Goal: Task Accomplishment & Management: Use online tool/utility

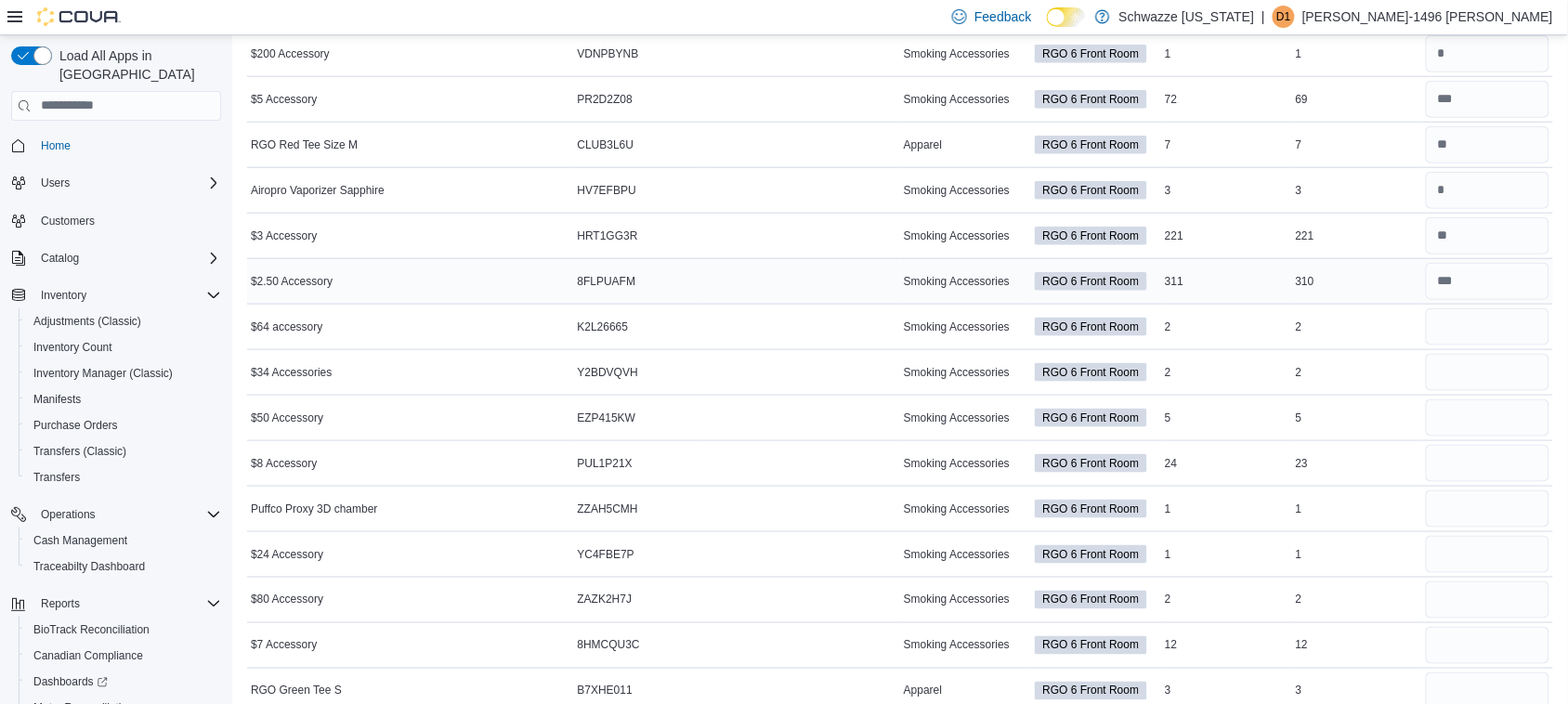
scroll to position [471, 0]
click at [1515, 279] on input "number" at bounding box center [1488, 281] width 124 height 38
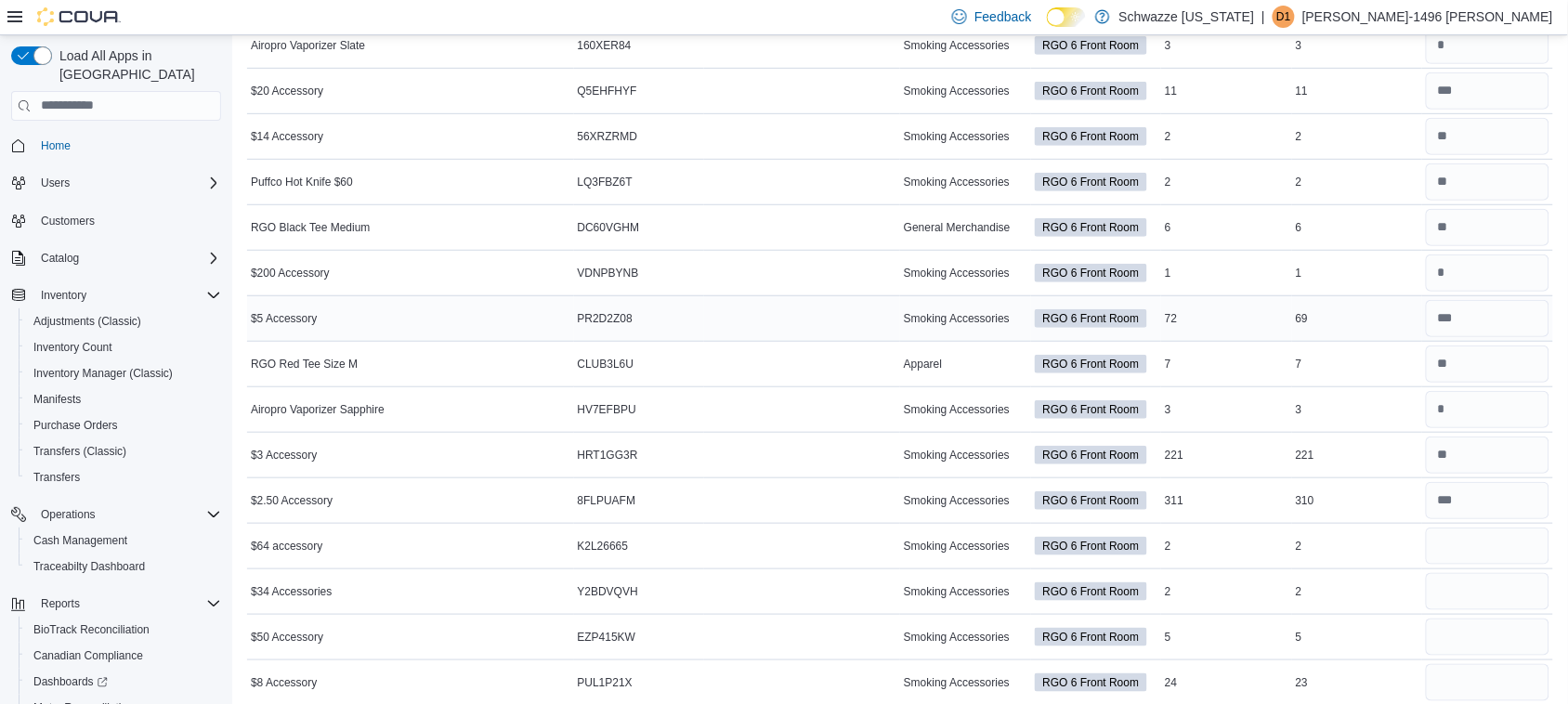
scroll to position [0, 0]
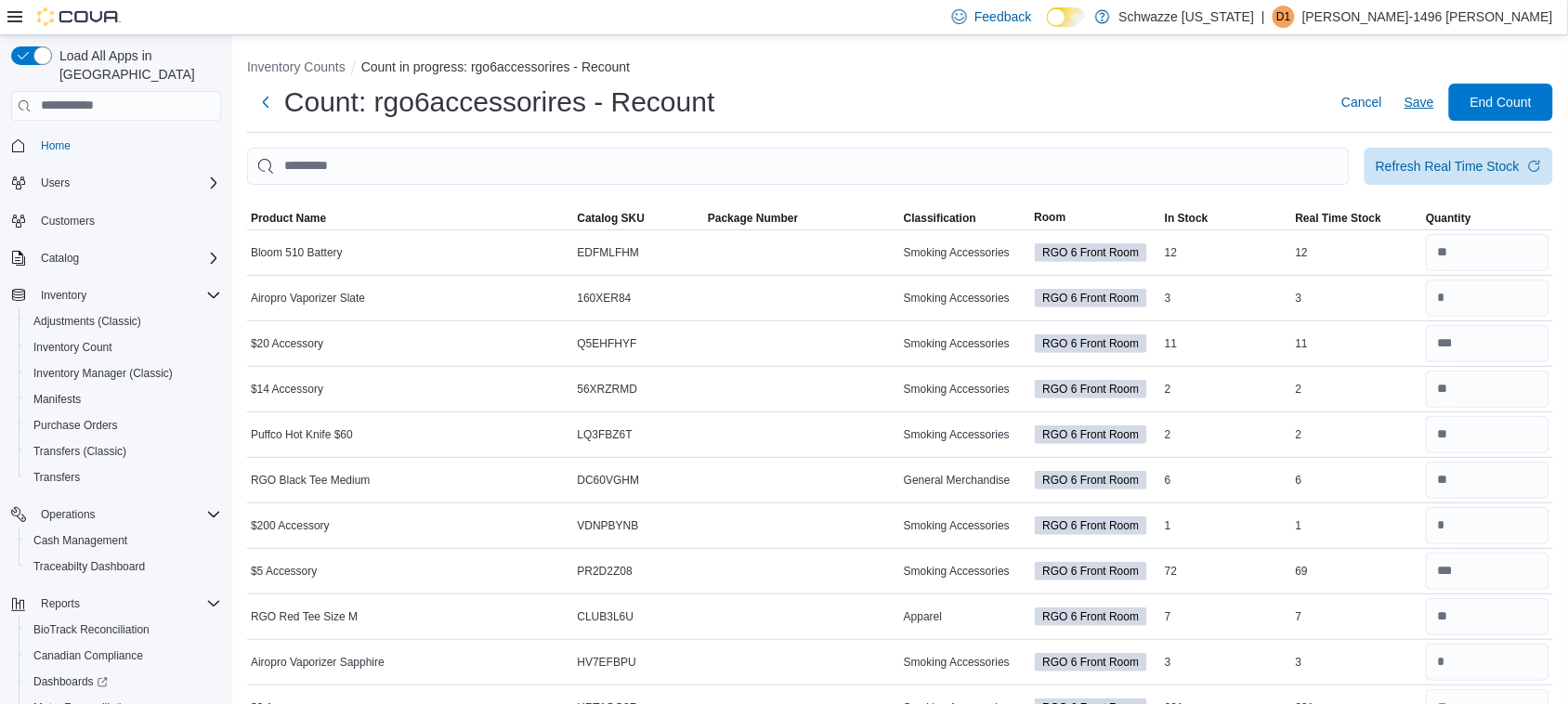
type input "*"
drag, startPoint x: 1438, startPoint y: 95, endPoint x: 1308, endPoint y: 210, distance: 173.6
click at [1414, 105] on button "Save" at bounding box center [1419, 102] width 45 height 38
click at [45, 139] on span "Home" at bounding box center [55, 146] width 30 height 15
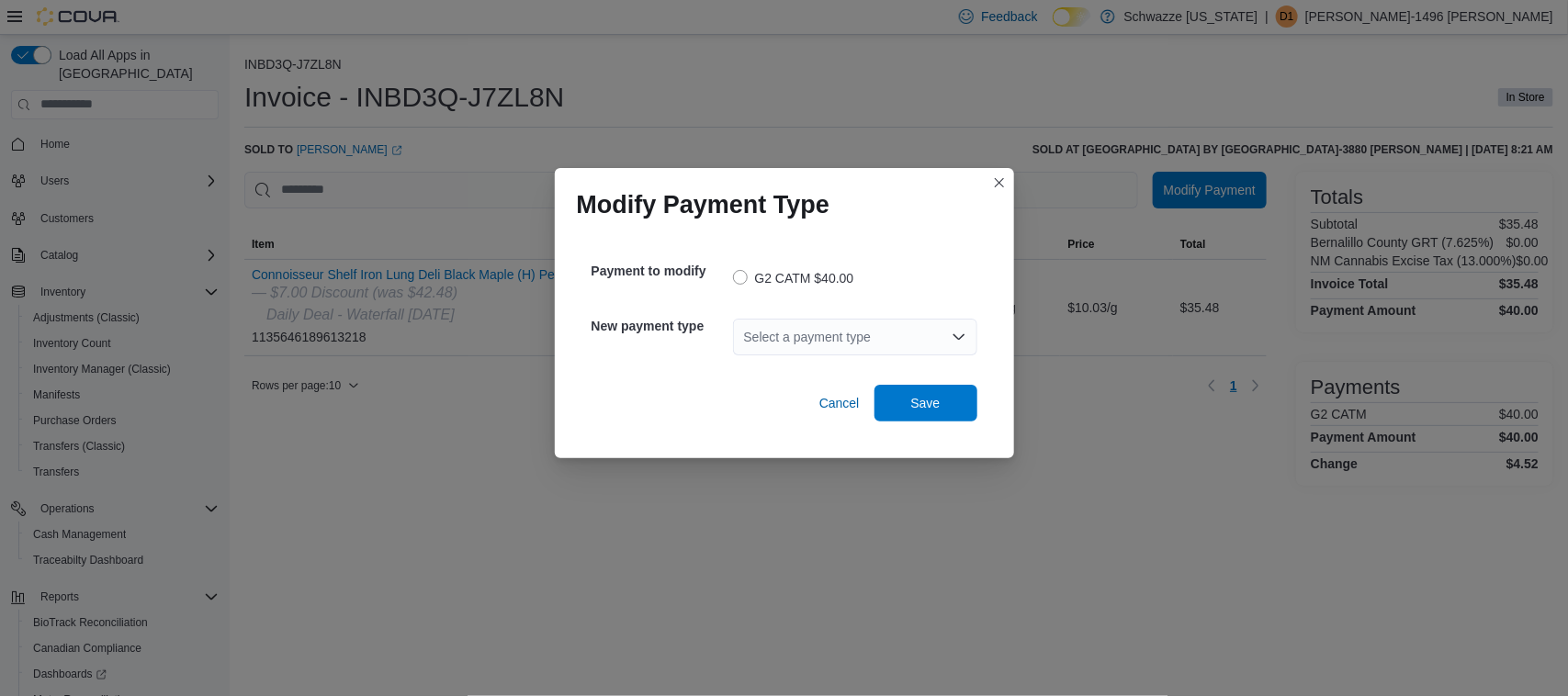
click at [840, 329] on div "Select a payment type" at bounding box center [854, 337] width 244 height 37
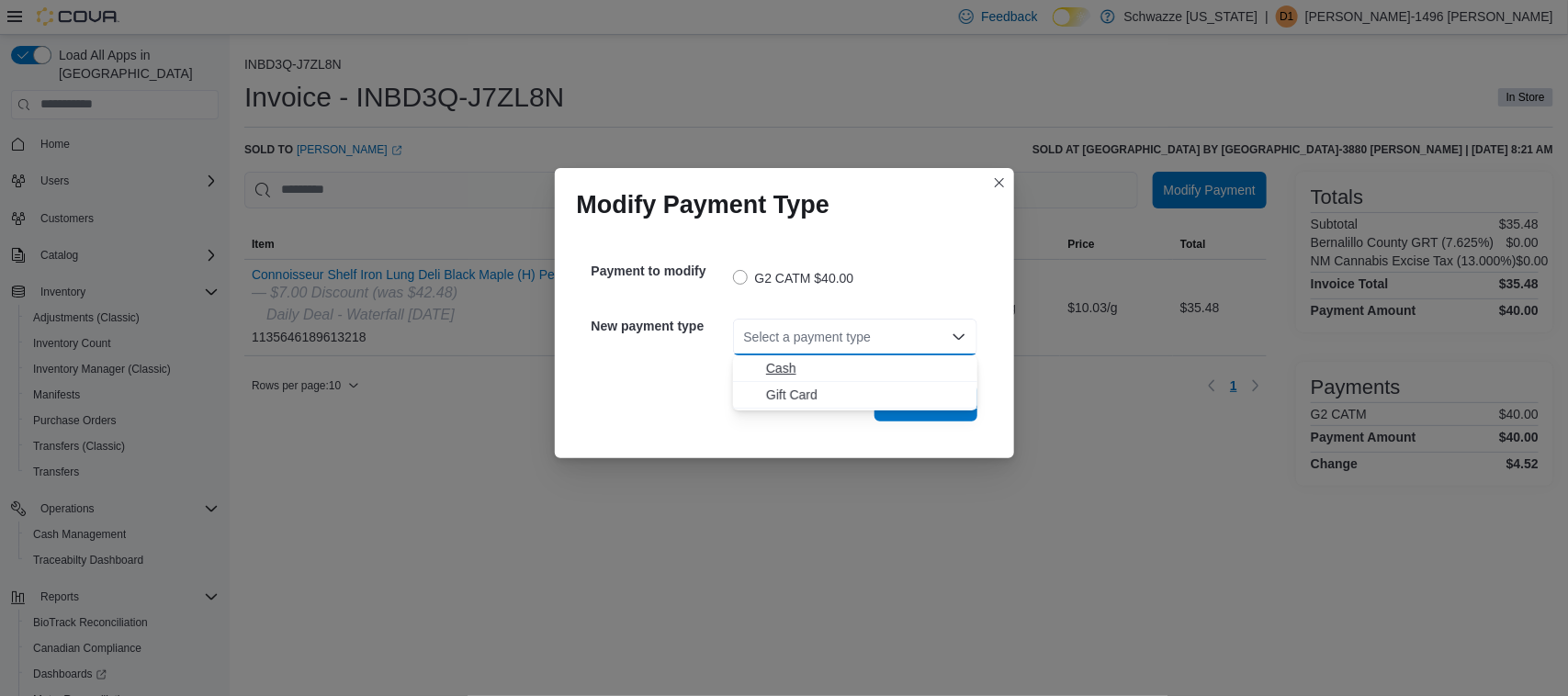
click at [810, 368] on span "Cash" at bounding box center [866, 368] width 200 height 19
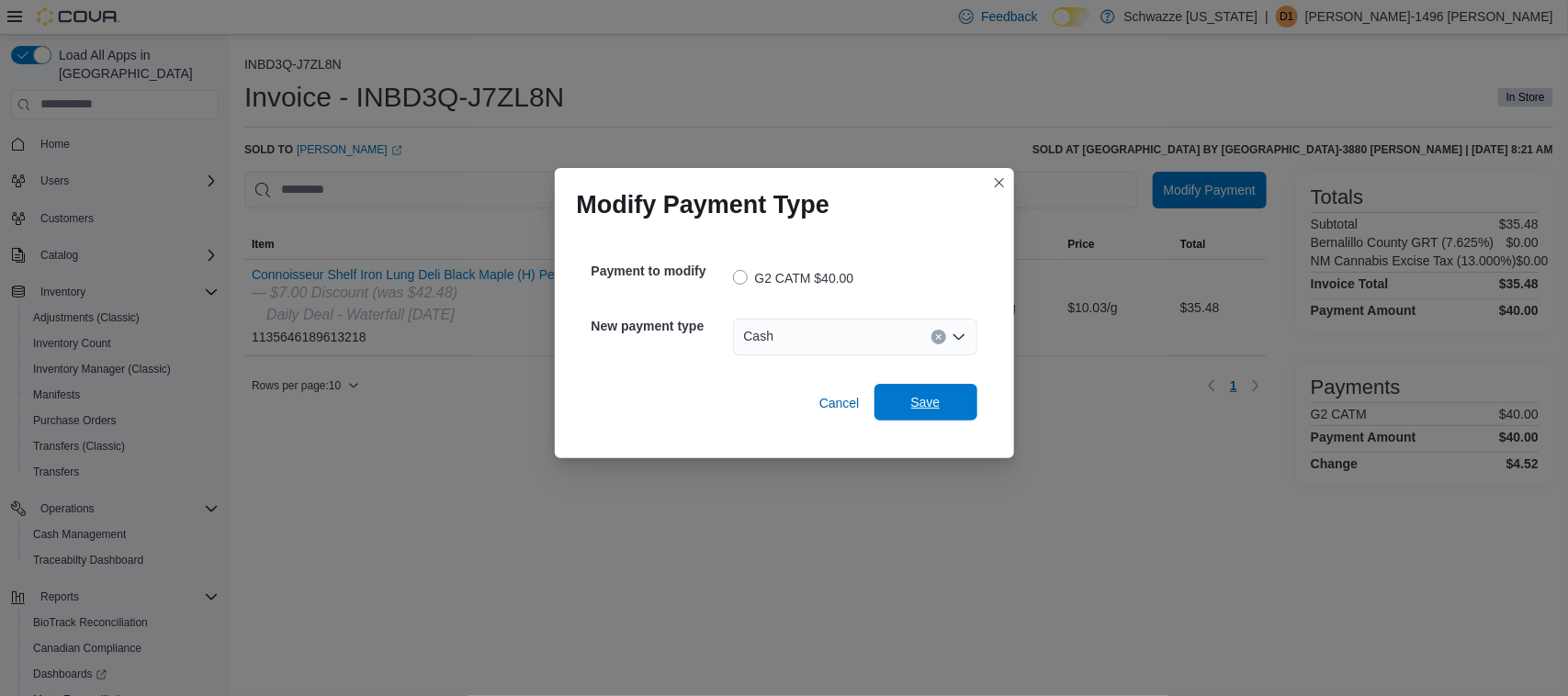
click at [925, 401] on span "Save" at bounding box center [926, 401] width 29 height 19
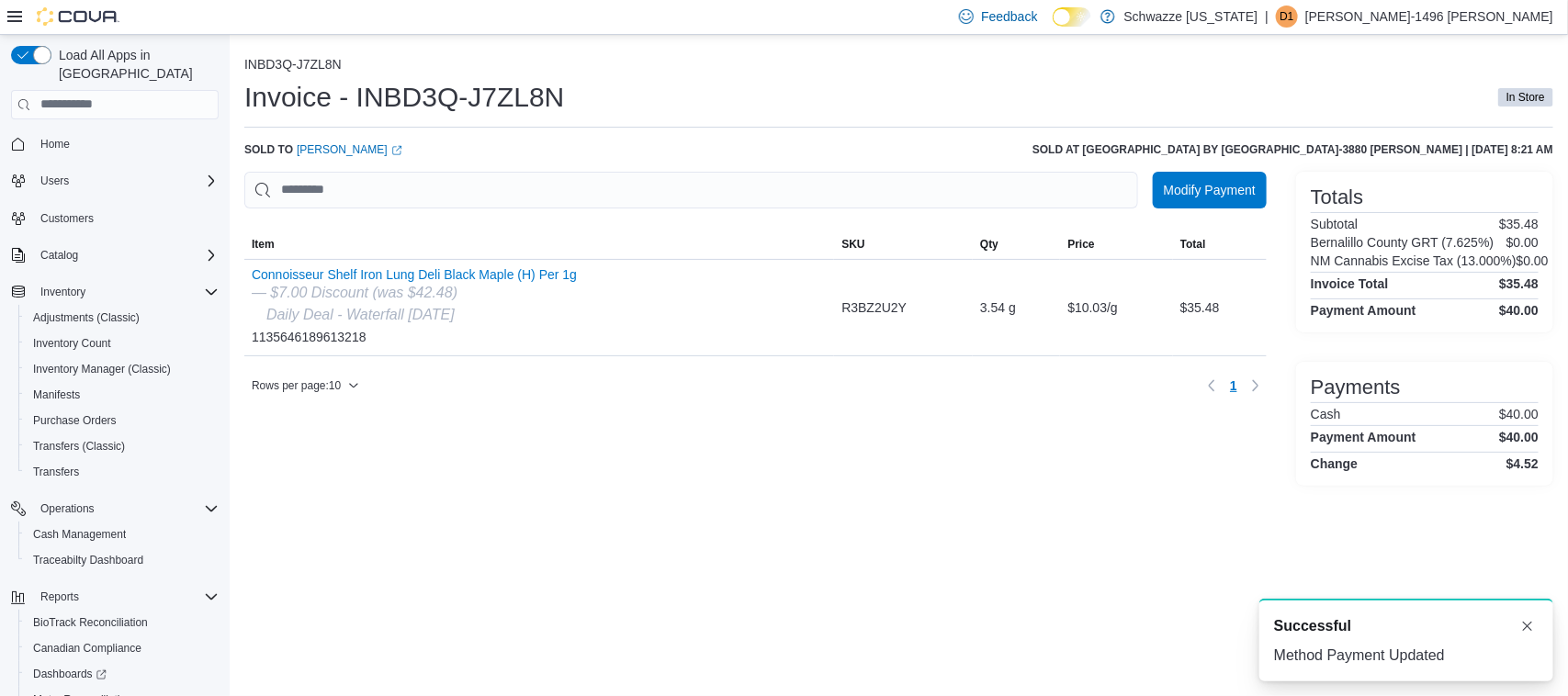
drag, startPoint x: 938, startPoint y: 392, endPoint x: 974, endPoint y: 374, distance: 40.2
drag, startPoint x: 974, startPoint y: 374, endPoint x: 747, endPoint y: 226, distance: 271.0
click at [750, 229] on span "Item" at bounding box center [539, 244] width 590 height 29
